Goal: Navigation & Orientation: Find specific page/section

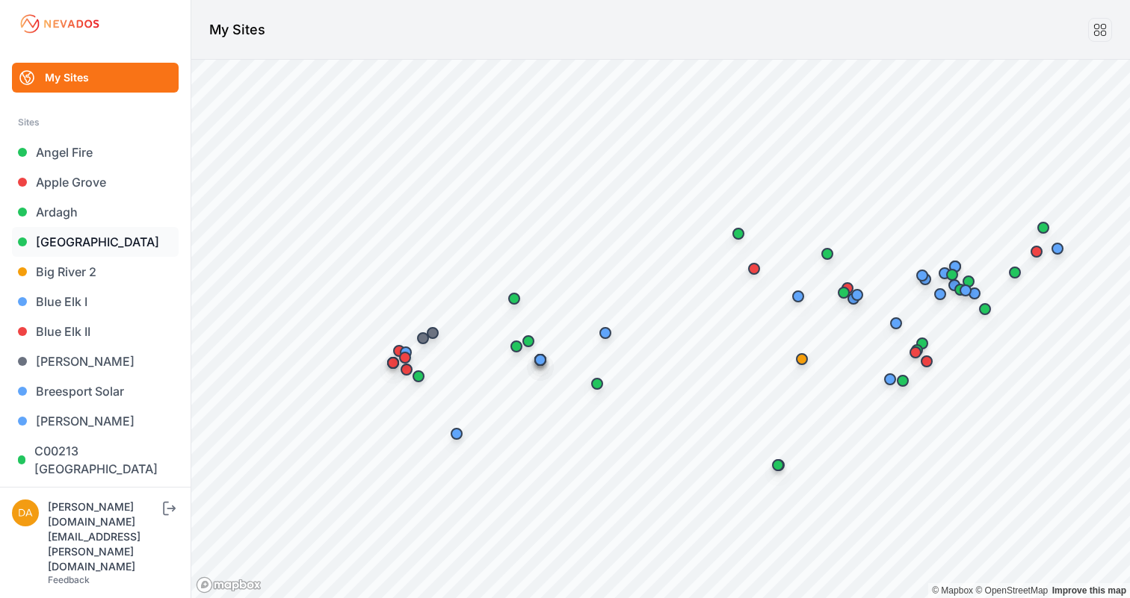
click at [90, 244] on link "[GEOGRAPHIC_DATA]" at bounding box center [95, 242] width 167 height 30
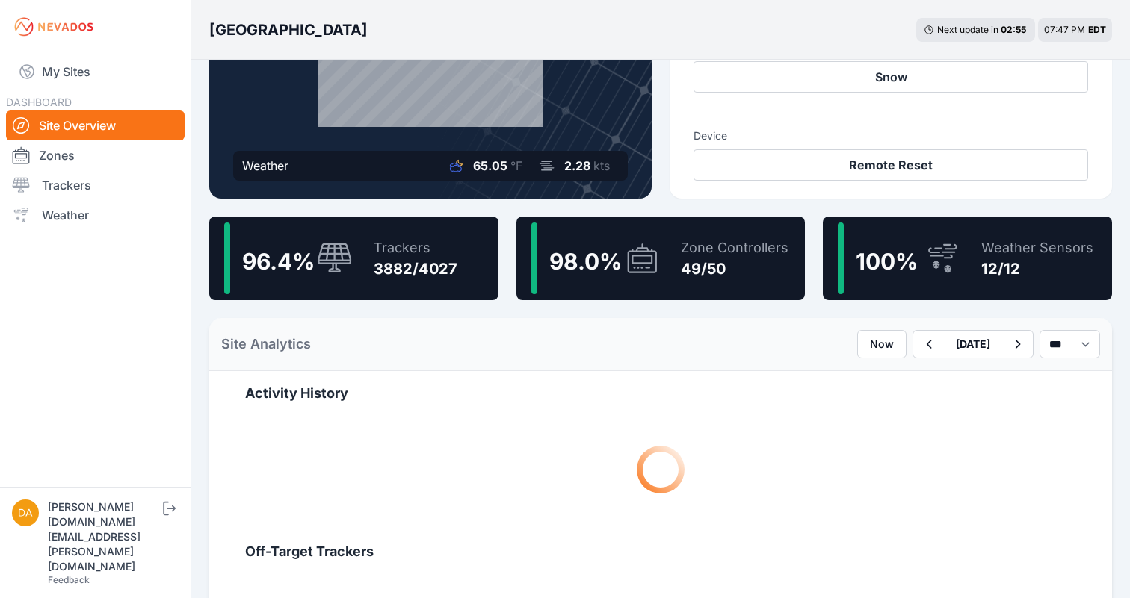
scroll to position [250, 0]
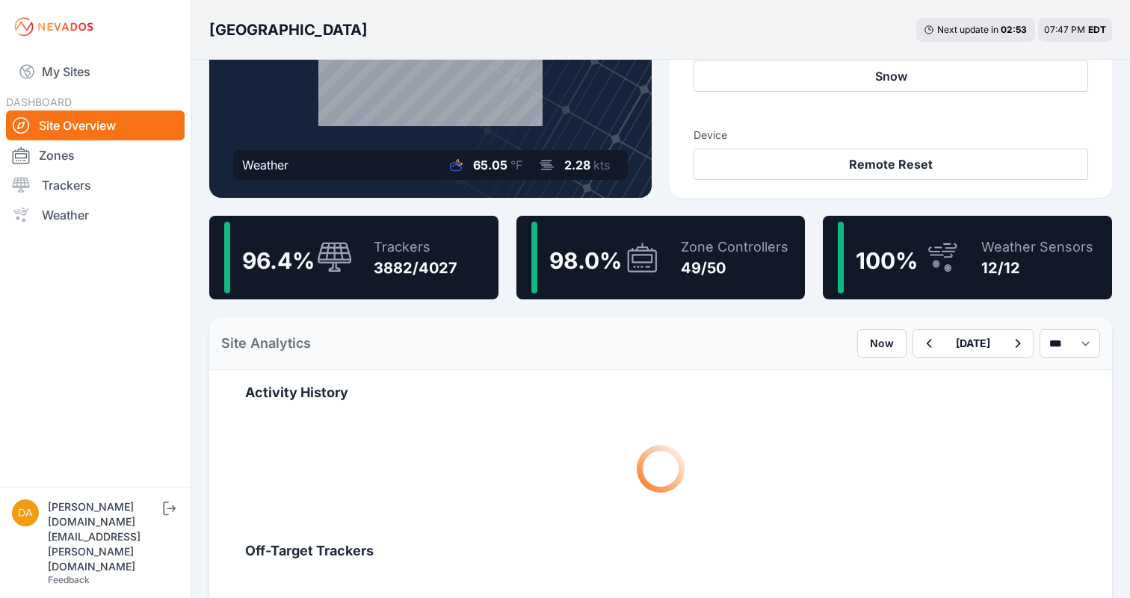
click at [418, 250] on div "Trackers" at bounding box center [416, 247] width 84 height 21
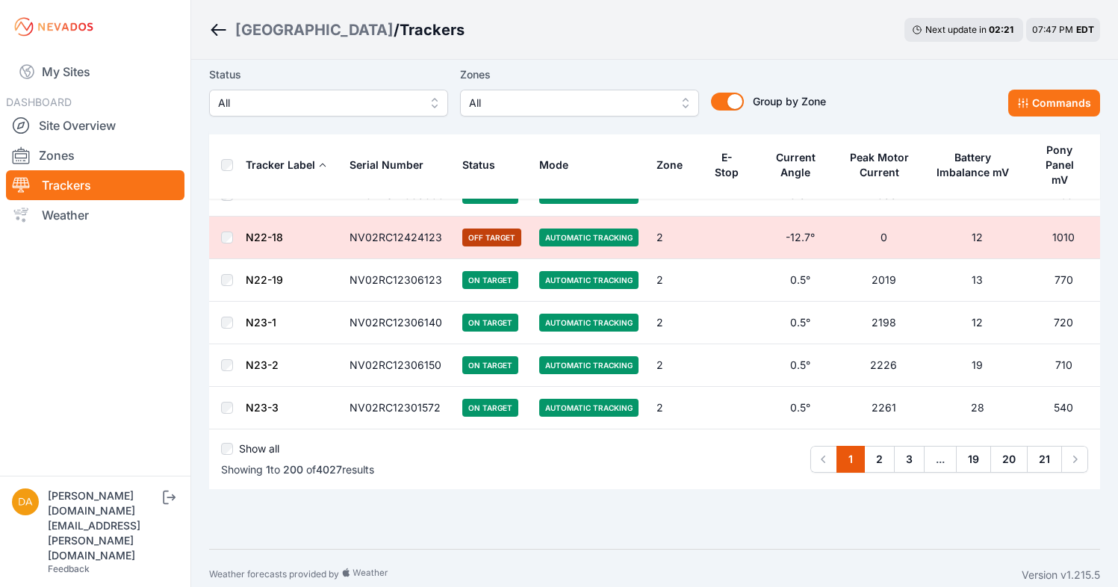
scroll to position [8361, 0]
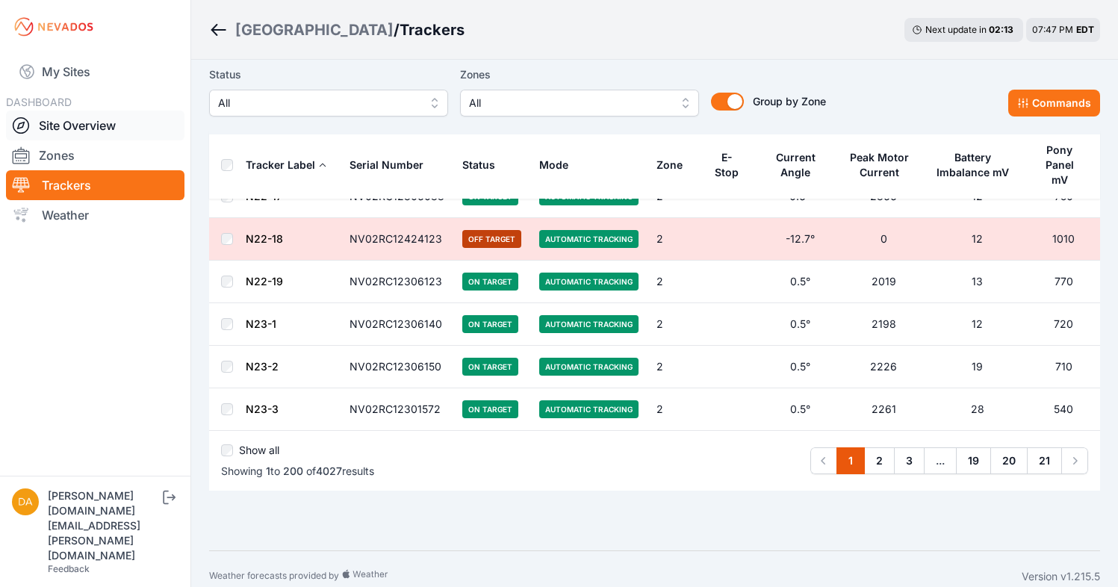
click at [102, 124] on link "Site Overview" at bounding box center [95, 126] width 179 height 30
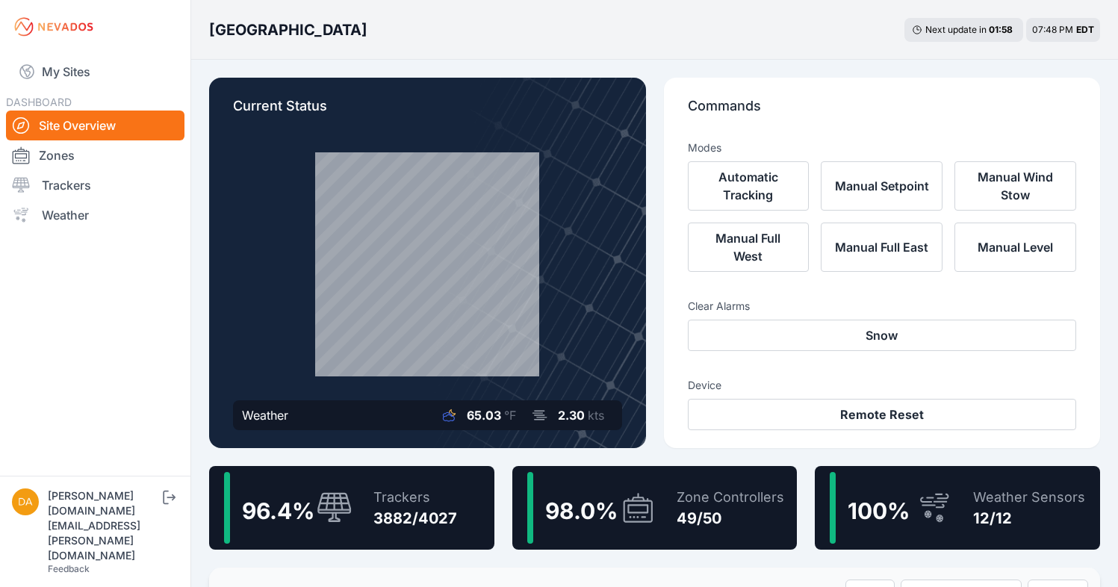
click at [634, 504] on icon at bounding box center [638, 508] width 36 height 34
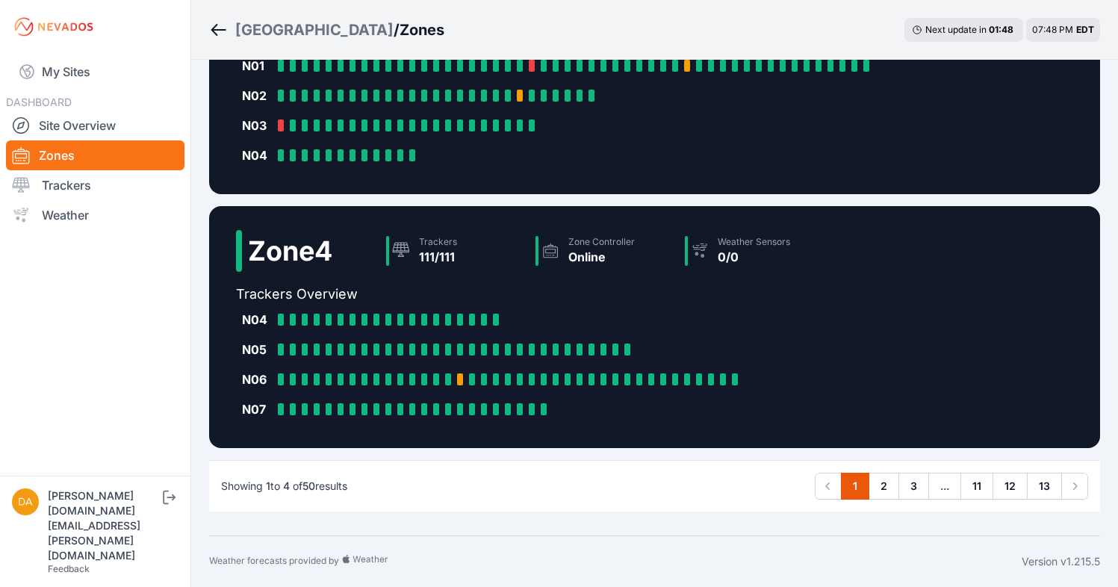
scroll to position [755, 0]
